Goal: Transaction & Acquisition: Purchase product/service

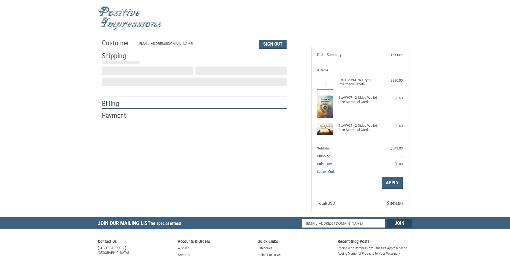
select select "US"
select select "AZ"
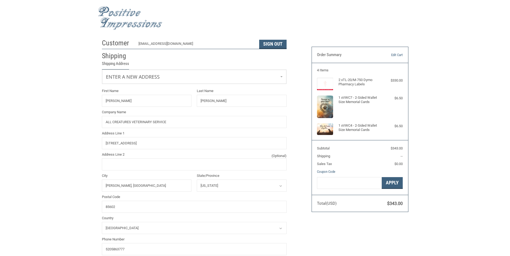
radio input "true"
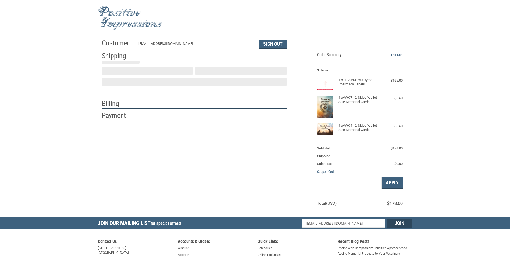
select select "US"
select select "AZ"
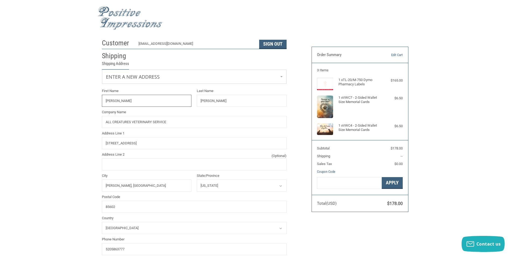
radio input "true"
